Goal: Information Seeking & Learning: Learn about a topic

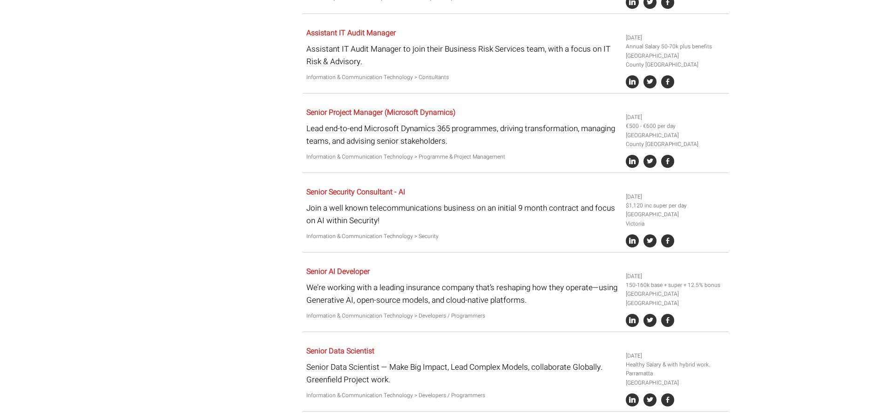
scroll to position [884, 0]
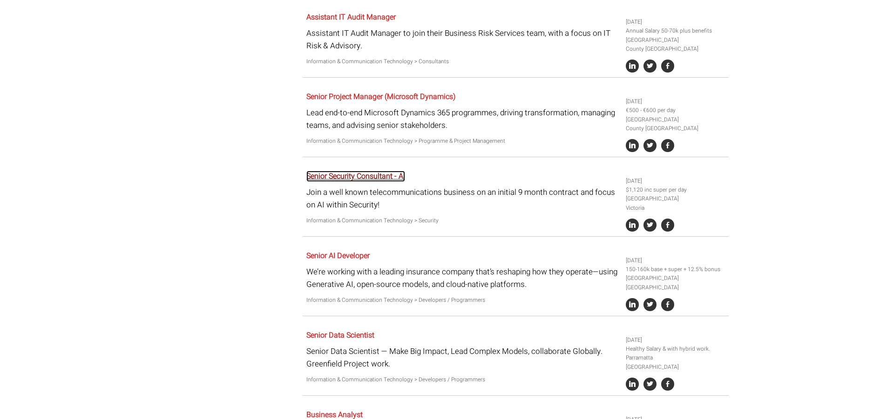
click at [335, 171] on link "Senior Security Consultant - AI" at bounding box center [355, 176] width 99 height 11
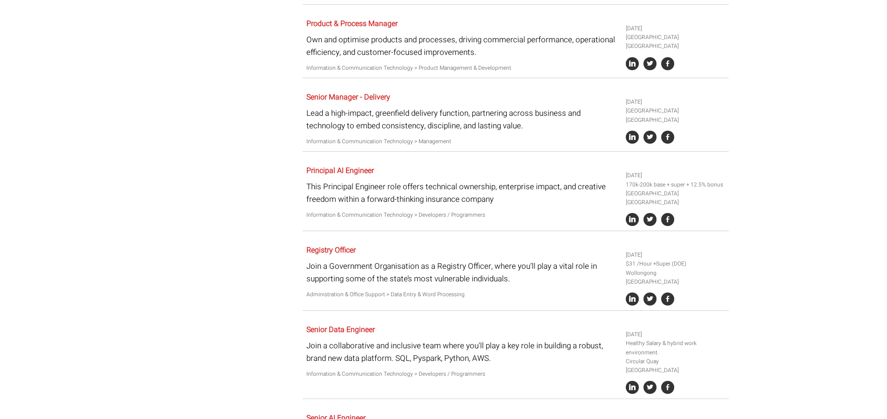
scroll to position [1350, 0]
click at [352, 165] on link "Principal AI Engineer" at bounding box center [339, 170] width 67 height 11
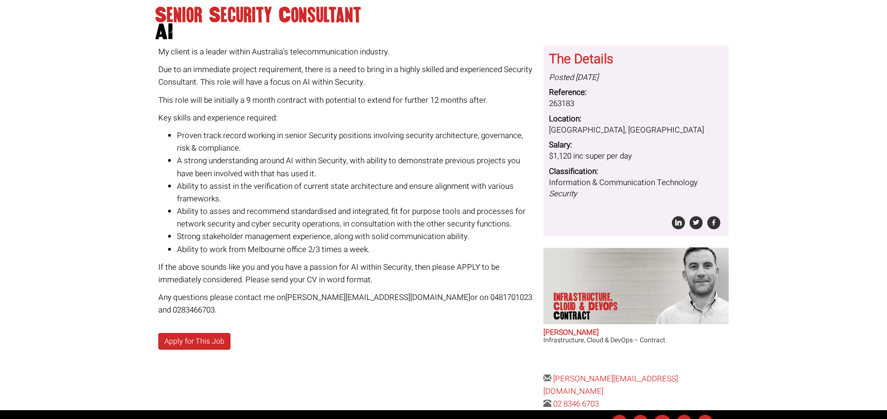
scroll to position [47, 0]
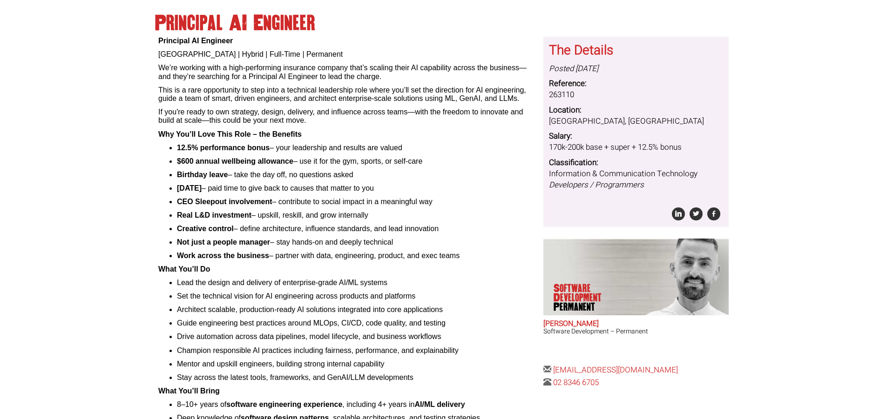
scroll to position [93, 0]
